Goal: Task Accomplishment & Management: Complete application form

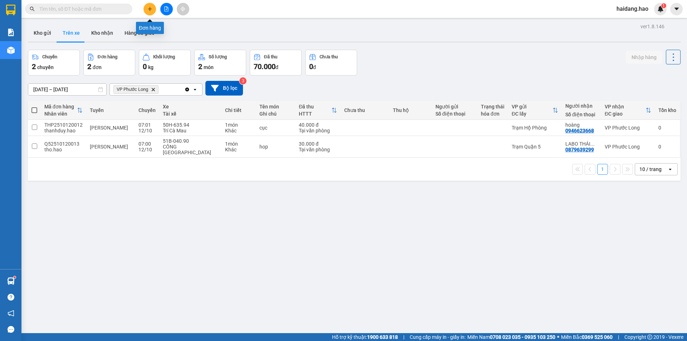
click at [147, 10] on icon "plus" at bounding box center [149, 8] width 5 height 5
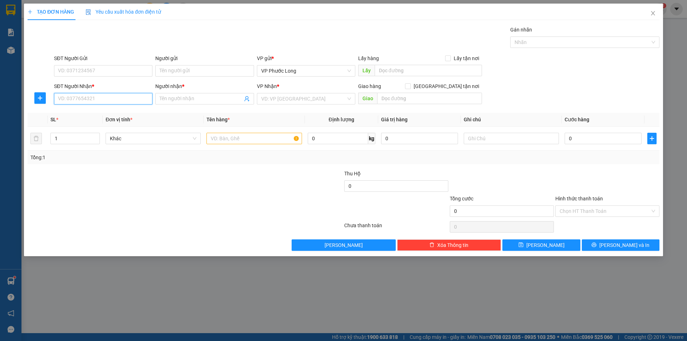
drag, startPoint x: 79, startPoint y: 101, endPoint x: 105, endPoint y: 101, distance: 25.8
click at [81, 101] on input "SĐT Người Nhận *" at bounding box center [103, 98] width 98 height 11
click at [125, 104] on input "796" at bounding box center [103, 98] width 98 height 11
click at [120, 113] on div "0938821796 - LAB THIÊN ÂN" at bounding box center [103, 113] width 90 height 8
type input "0938821796"
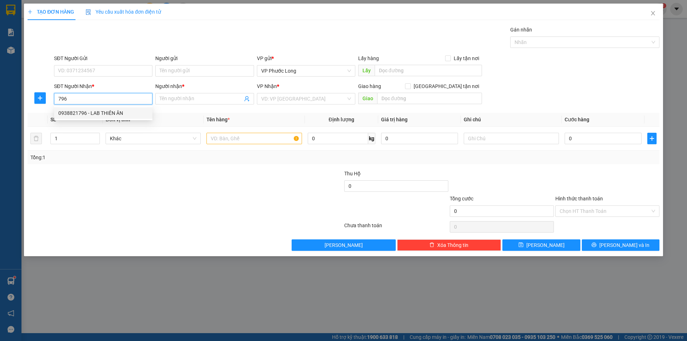
type input "LAB THIÊN ÂN"
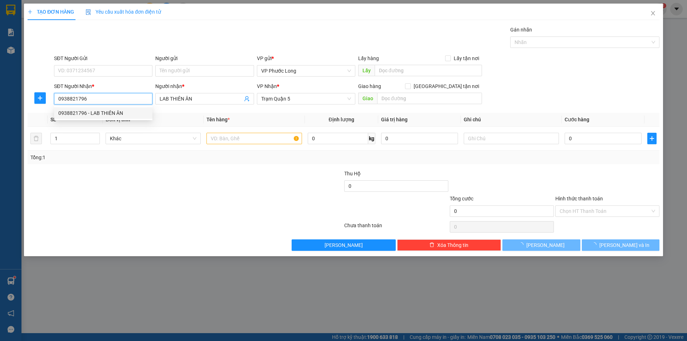
type input "30.000"
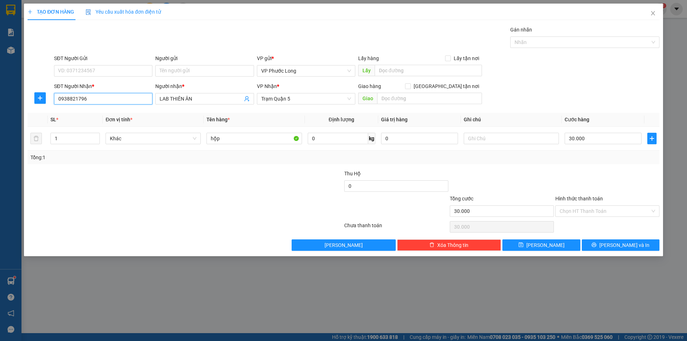
type input "0938821796"
click at [616, 251] on div "TẠO ĐƠN HÀNG Yêu cầu xuất hóa đơn điện tử Transit Pickup Surcharge Ids Transit …" at bounding box center [343, 130] width 639 height 253
click at [621, 243] on span "[PERSON_NAME] và In" at bounding box center [625, 245] width 50 height 8
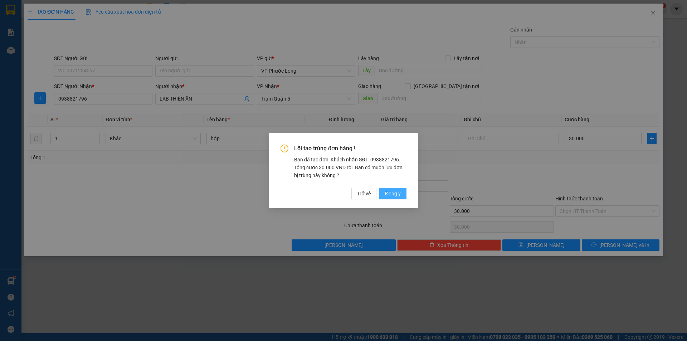
click at [394, 191] on span "Đồng ý" at bounding box center [393, 194] width 16 height 8
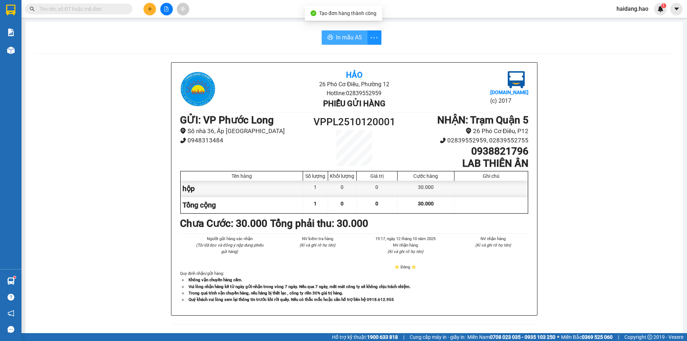
click at [336, 36] on span "In mẫu A5" at bounding box center [349, 37] width 26 height 9
